Goal: Find specific page/section: Find specific page/section

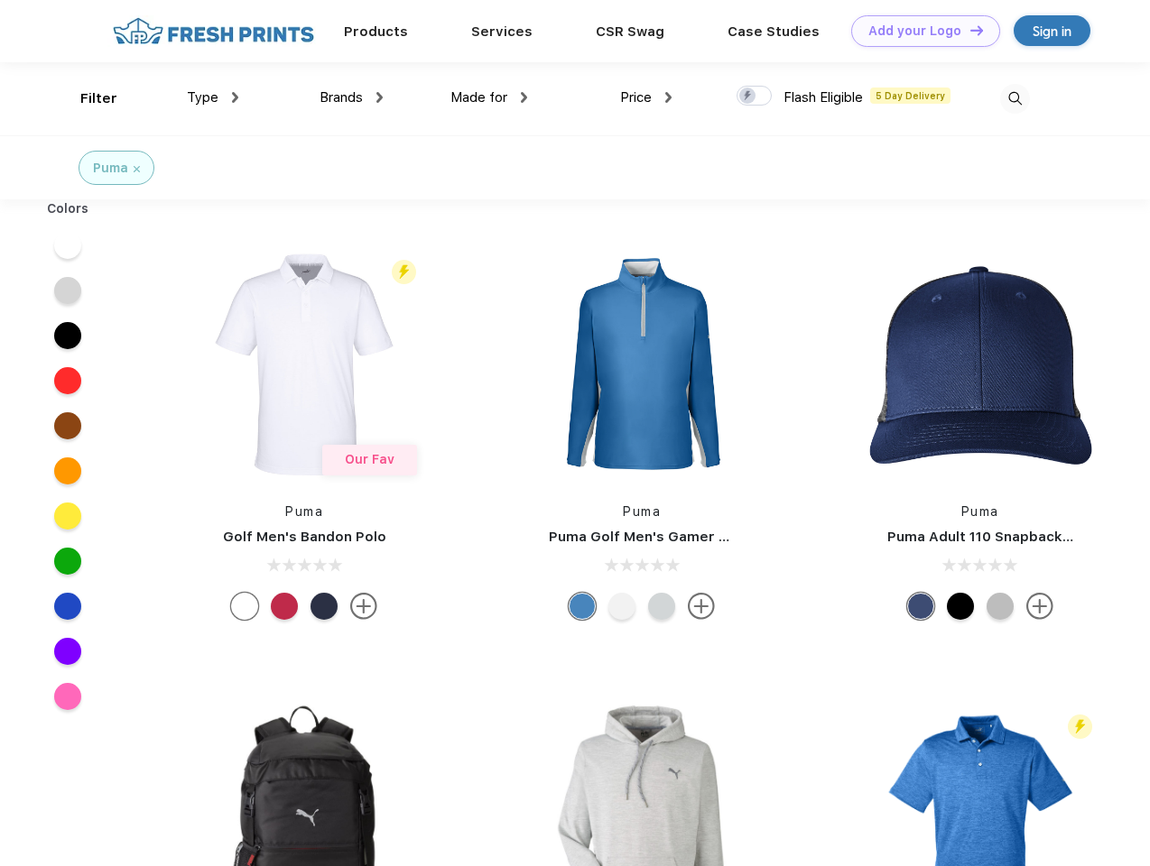
click at [919, 31] on link "Add your Logo Design Tool" at bounding box center [925, 31] width 149 height 32
click at [0, 0] on div "Design Tool" at bounding box center [0, 0] width 0 height 0
click at [968, 30] on link "Add your Logo Design Tool" at bounding box center [925, 31] width 149 height 32
click at [87, 98] on div "Filter" at bounding box center [98, 98] width 37 height 21
click at [213, 97] on span "Type" at bounding box center [203, 97] width 32 height 16
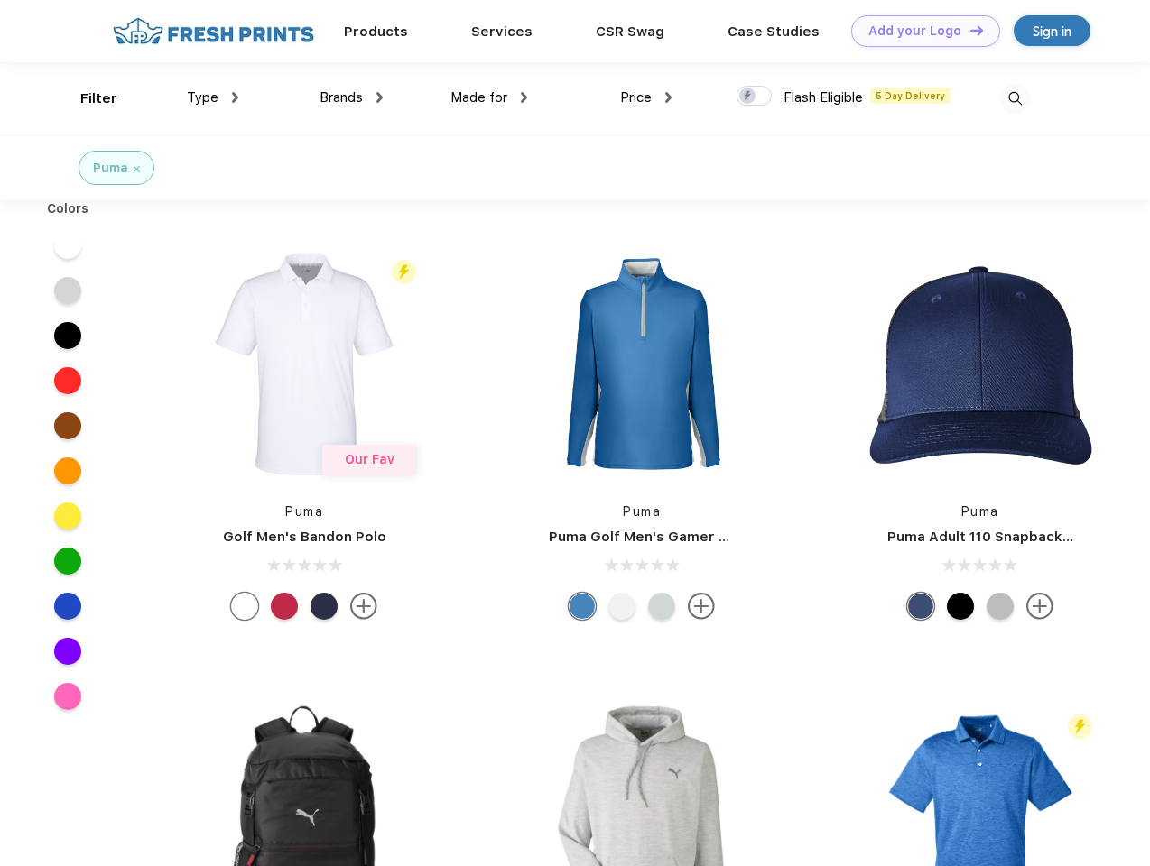
click at [351, 97] on span "Brands" at bounding box center [340, 97] width 43 height 16
click at [489, 97] on span "Made for" at bounding box center [478, 97] width 57 height 16
click at [646, 97] on span "Price" at bounding box center [636, 97] width 32 height 16
click at [754, 97] on div at bounding box center [753, 96] width 35 height 20
click at [748, 97] on input "checkbox" at bounding box center [742, 91] width 12 height 12
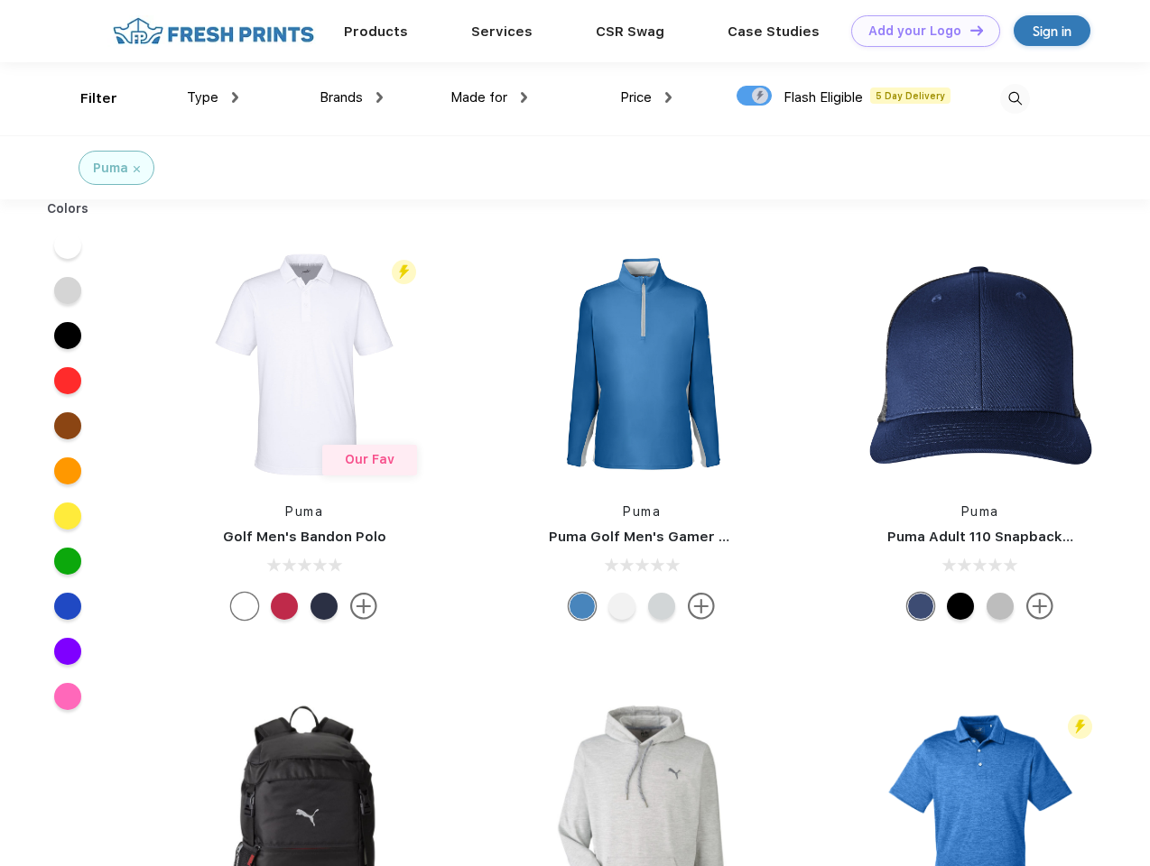
click at [1014, 98] on img at bounding box center [1015, 99] width 30 height 30
